Goal: Information Seeking & Learning: Learn about a topic

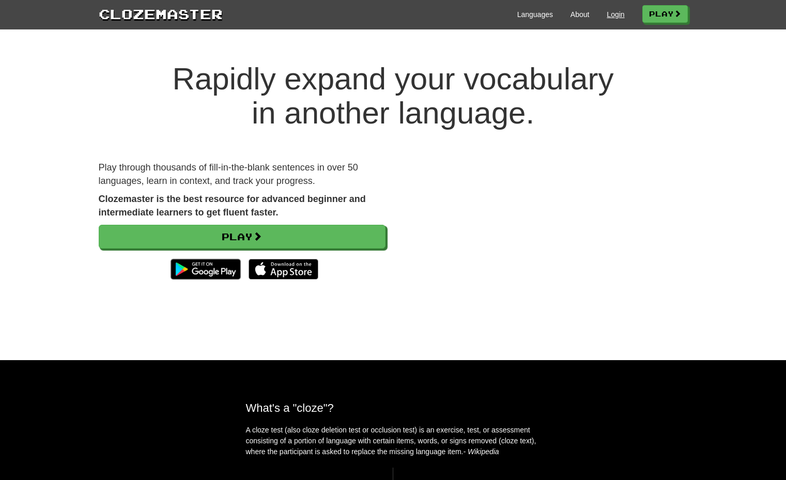
click at [611, 18] on link "Login" at bounding box center [616, 14] width 18 height 10
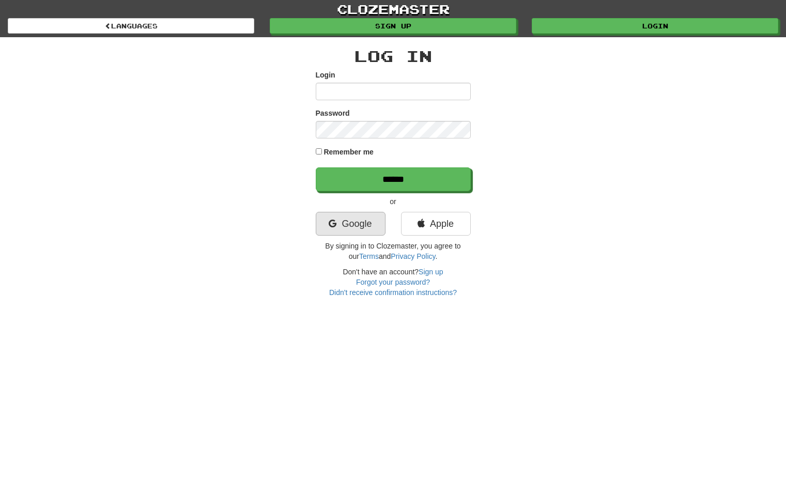
click at [371, 222] on link "Google" at bounding box center [351, 224] width 70 height 24
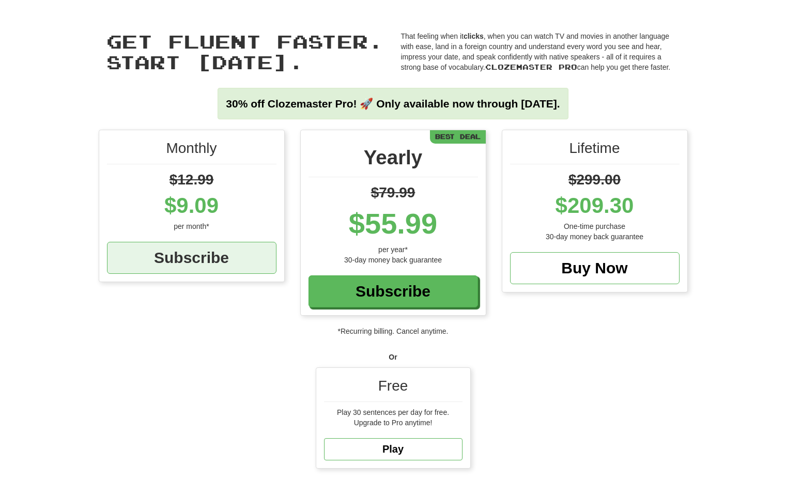
click at [221, 251] on div "Subscribe" at bounding box center [192, 258] width 170 height 32
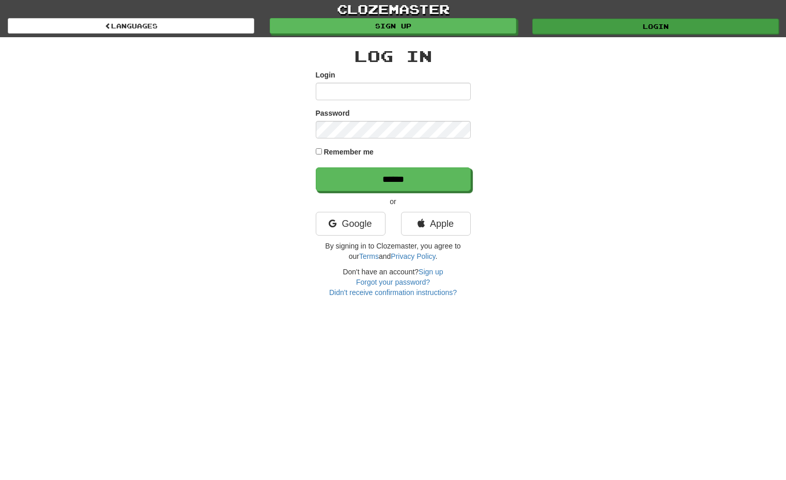
click at [630, 26] on link "Login" at bounding box center [656, 27] width 247 height 16
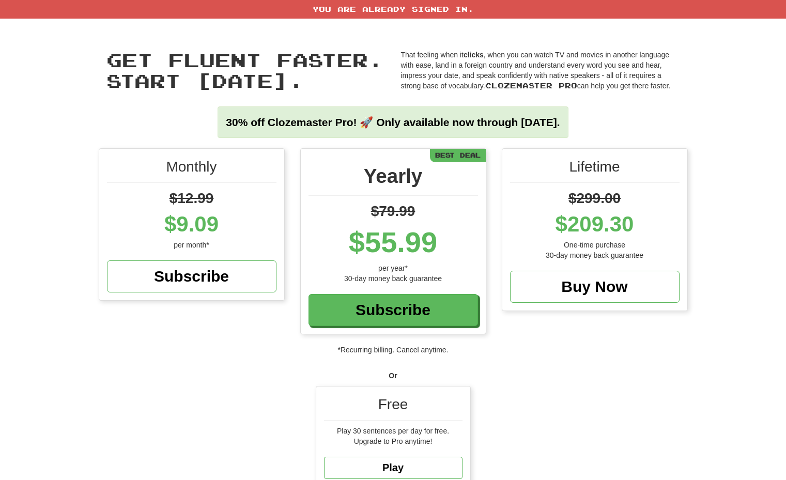
scroll to position [194, 0]
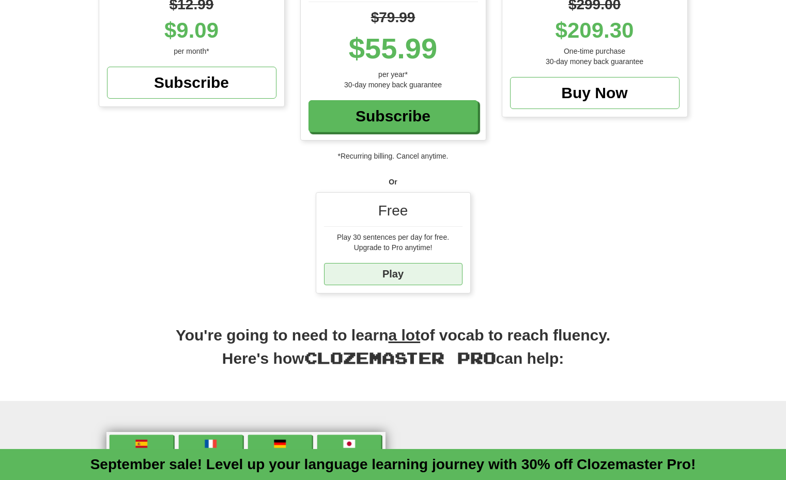
click at [411, 276] on link "Play" at bounding box center [393, 274] width 139 height 22
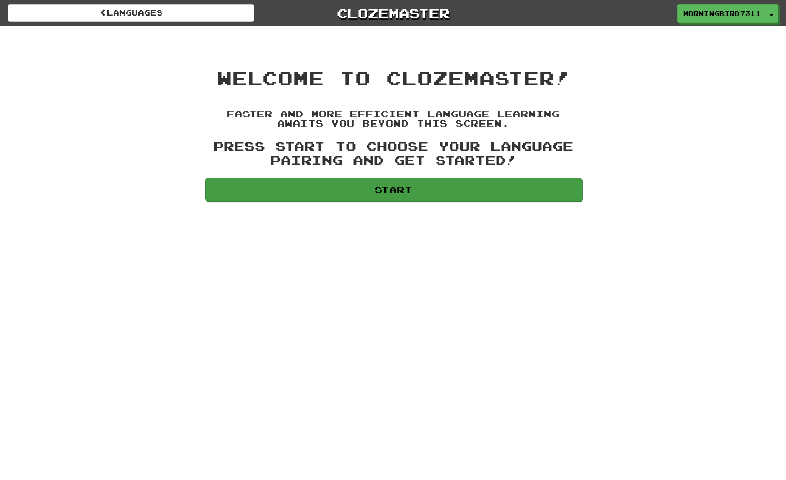
click at [406, 189] on link "Start" at bounding box center [393, 190] width 377 height 24
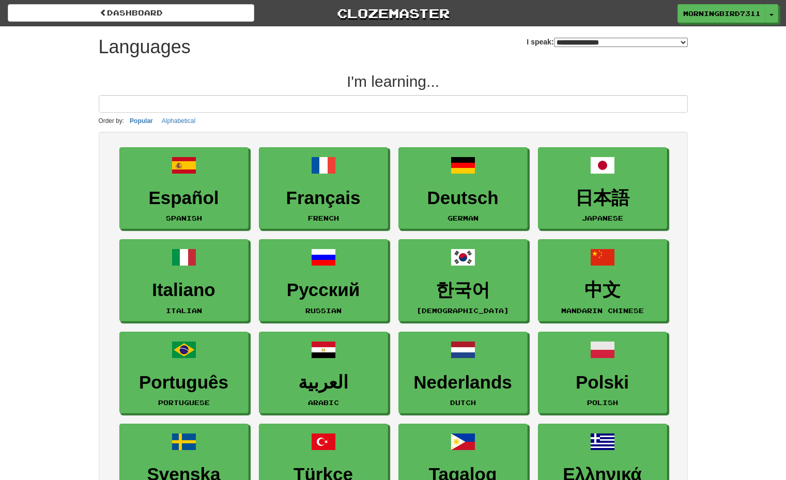
select select "*******"
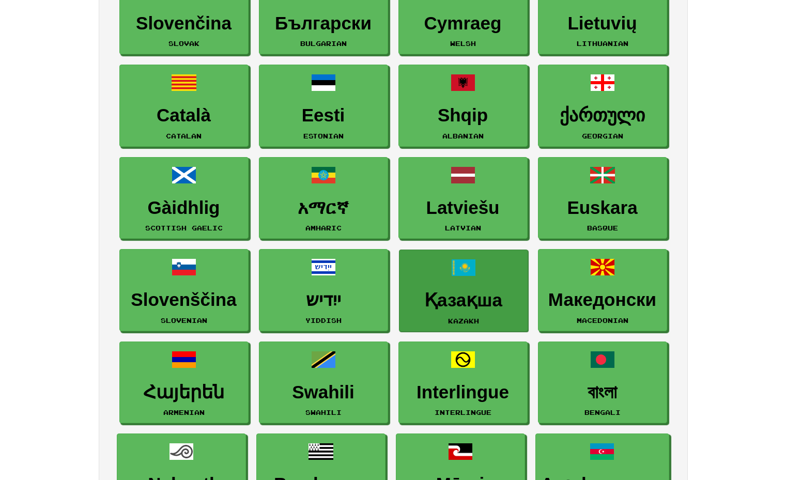
scroll to position [1123, 0]
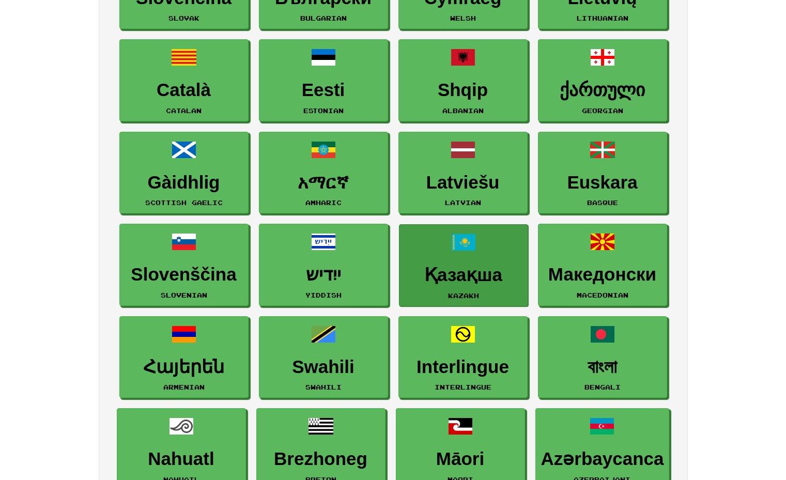
click at [457, 279] on h3 "Қазақша" at bounding box center [464, 275] width 118 height 20
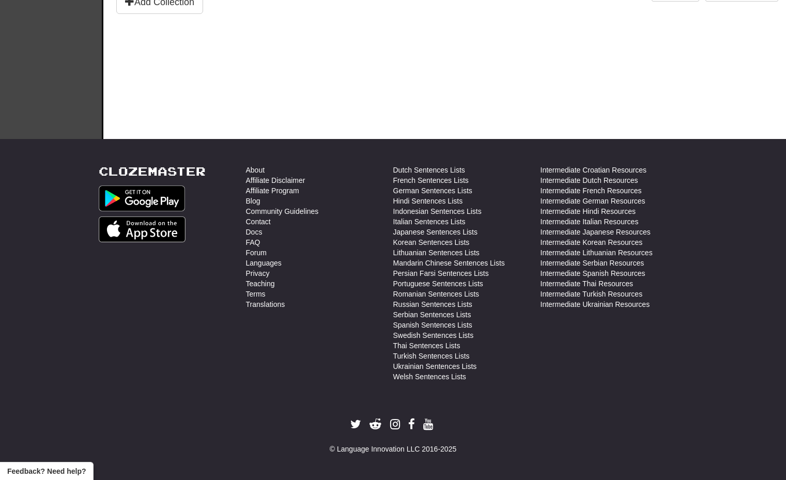
scroll to position [367, 0]
click at [258, 241] on link "FAQ" at bounding box center [253, 242] width 14 height 10
